Goal: Book appointment/travel/reservation

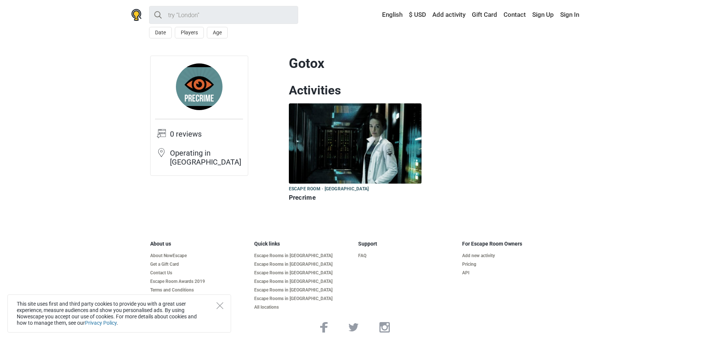
click at [328, 147] on img at bounding box center [355, 143] width 133 height 80
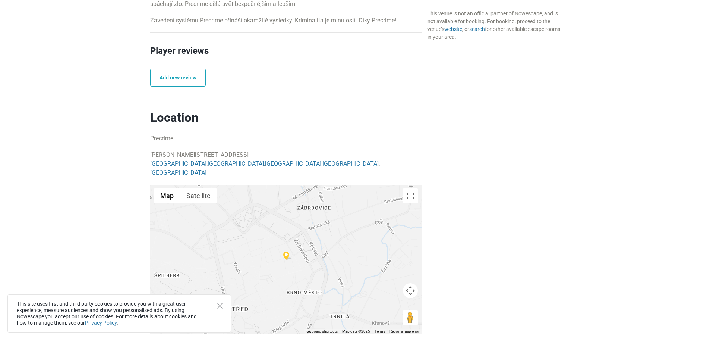
scroll to position [410, 0]
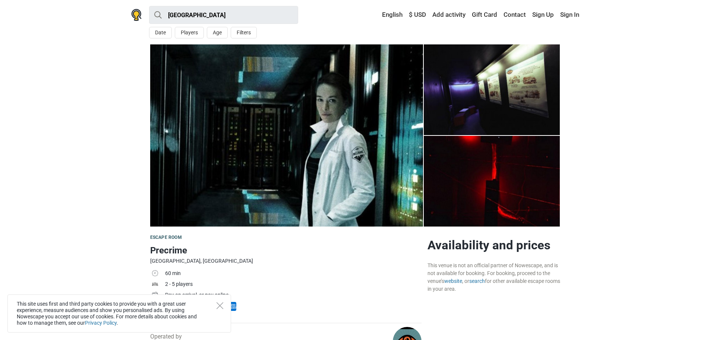
click at [350, 276] on td "60 min" at bounding box center [293, 273] width 257 height 11
